Goal: Check status: Check status

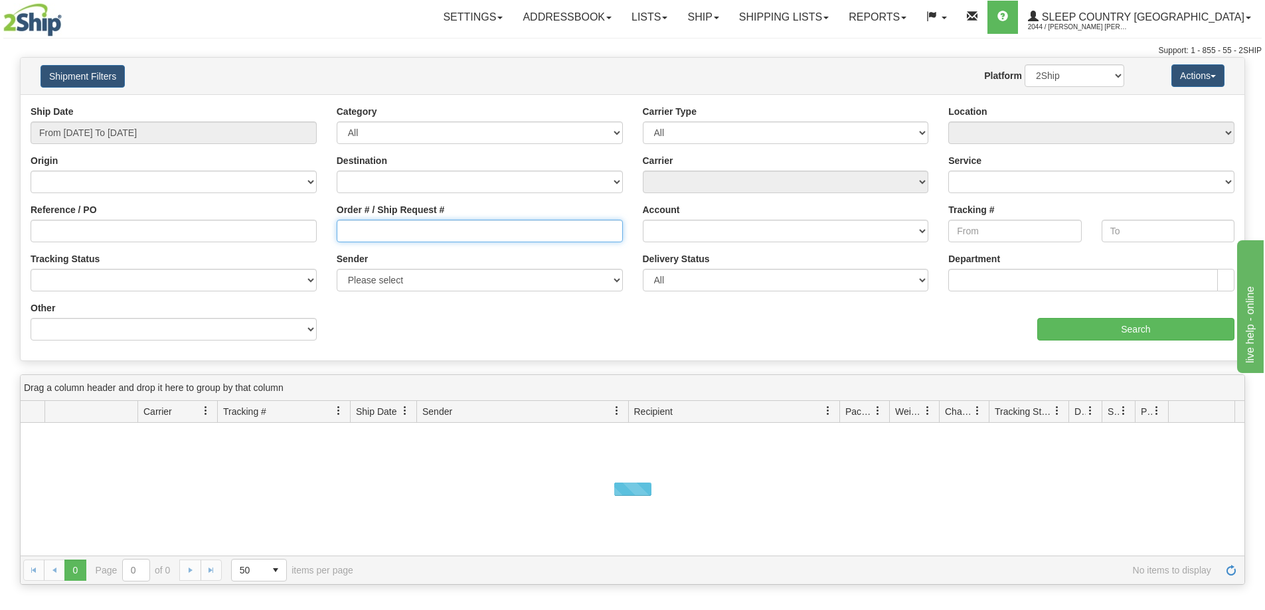
click at [398, 236] on input "Order # / Ship Request #" at bounding box center [480, 231] width 286 height 23
paste input "9002I045411"
type input "9002I045411"
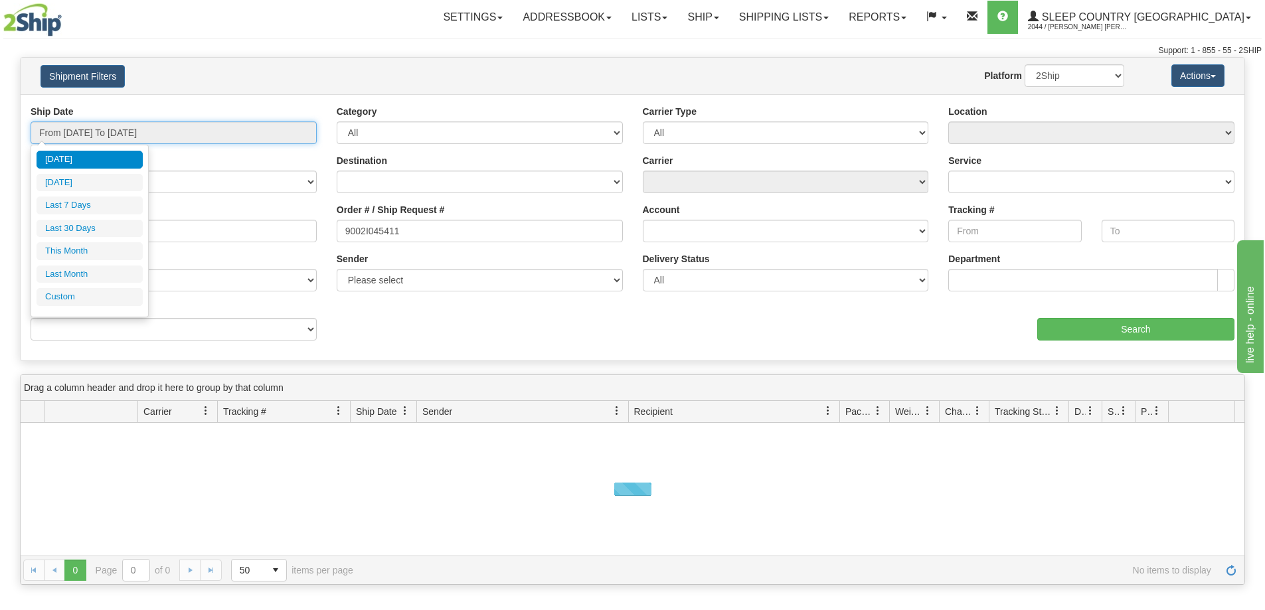
click at [153, 130] on input "From [DATE] To [DATE]" at bounding box center [174, 133] width 286 height 23
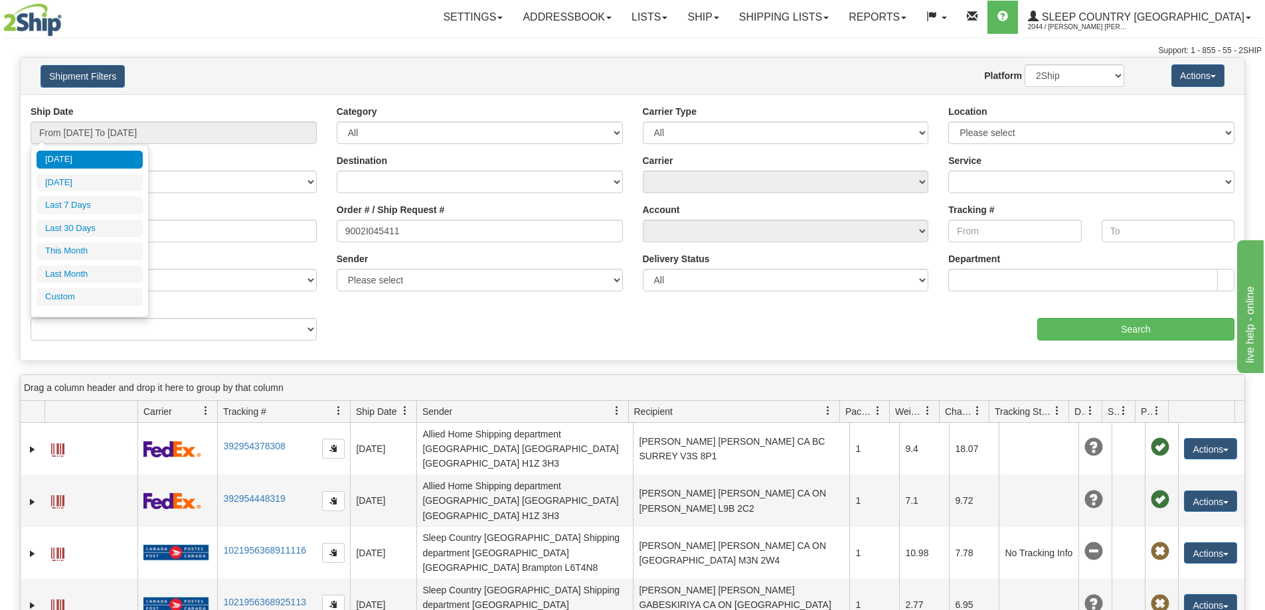
drag, startPoint x: 90, startPoint y: 232, endPoint x: 549, endPoint y: 167, distance: 464.2
click at [89, 230] on li "Last 30 Days" at bounding box center [90, 229] width 106 height 18
type input "From [DATE] To [DATE]"
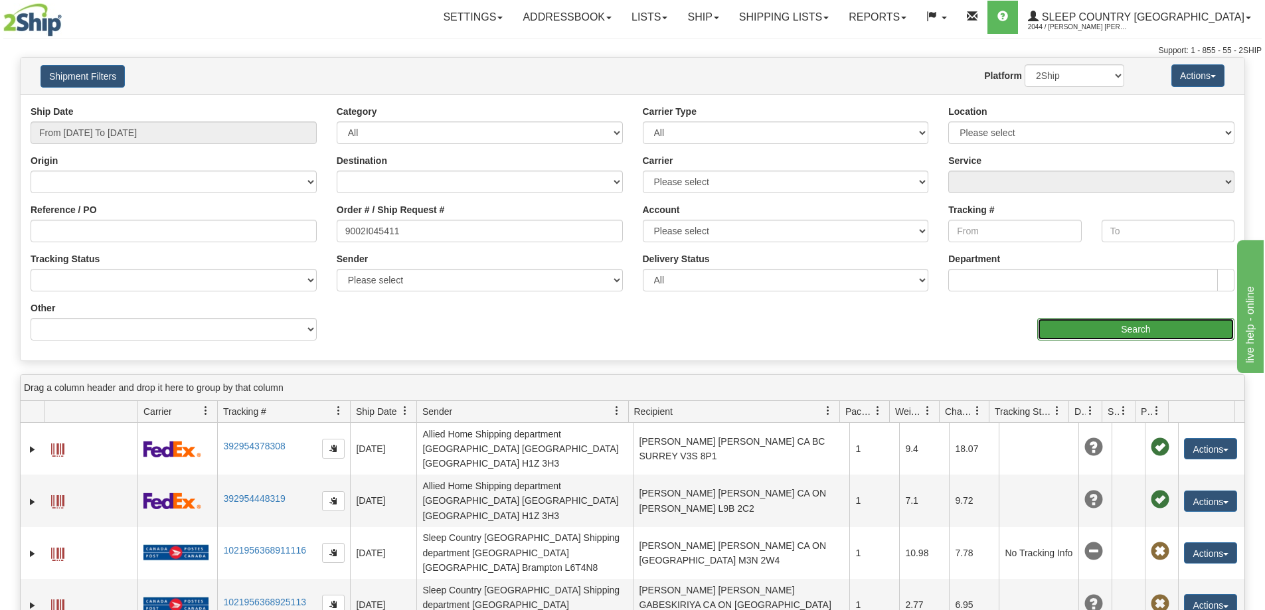
click at [1067, 340] on input "Search" at bounding box center [1135, 329] width 197 height 23
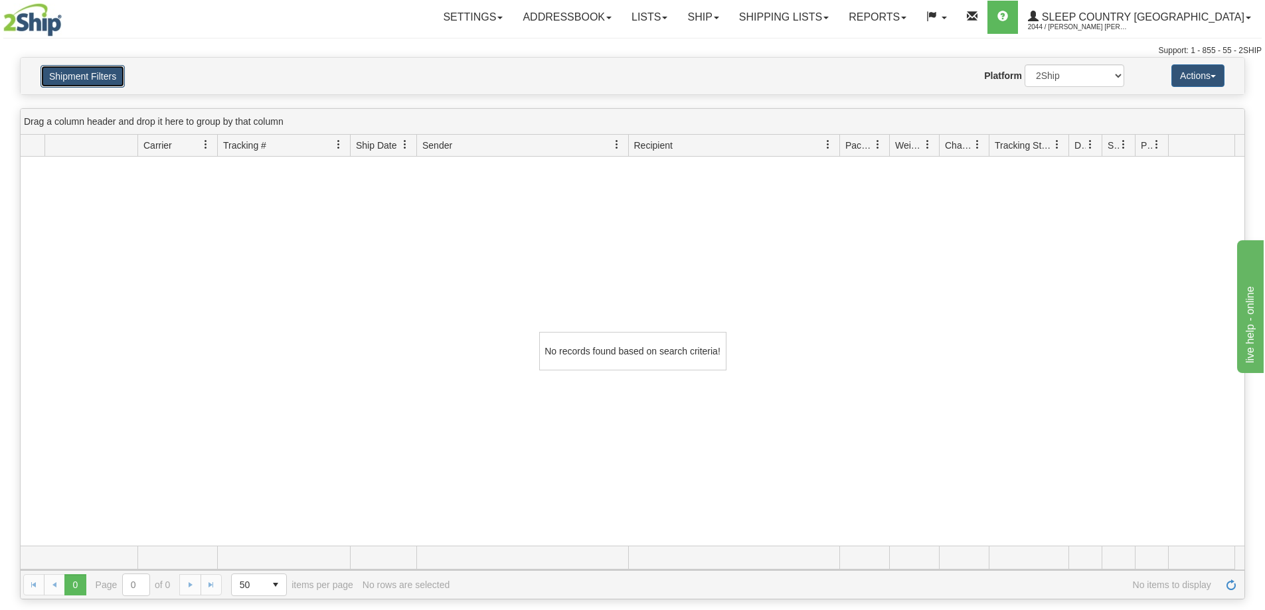
click at [82, 70] on button "Shipment Filters" at bounding box center [83, 76] width 84 height 23
